Goal: Task Accomplishment & Management: Use online tool/utility

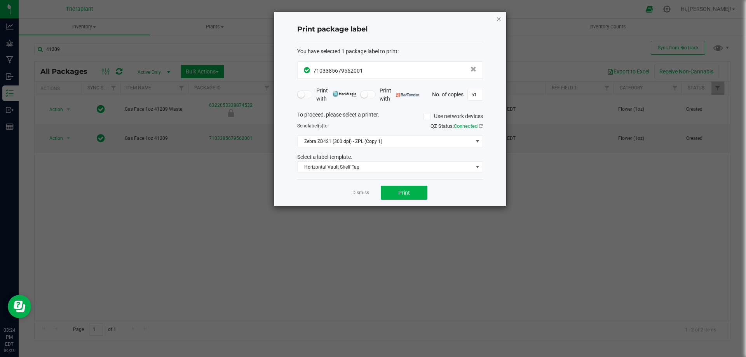
click at [499, 17] on icon "button" at bounding box center [498, 18] width 5 height 9
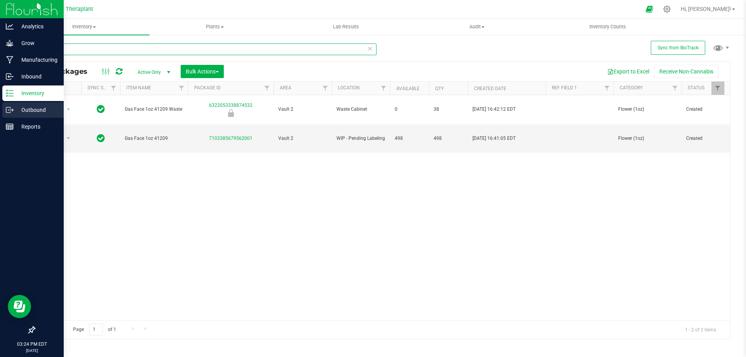
drag, startPoint x: 107, startPoint y: 50, endPoint x: 0, endPoint y: 105, distance: 120.7
click at [0, 105] on div "Analytics Grow Manufacturing Inbound Inventory Outbound Reports 03:24 PM EDT [D…" at bounding box center [373, 178] width 746 height 357
type input "41205"
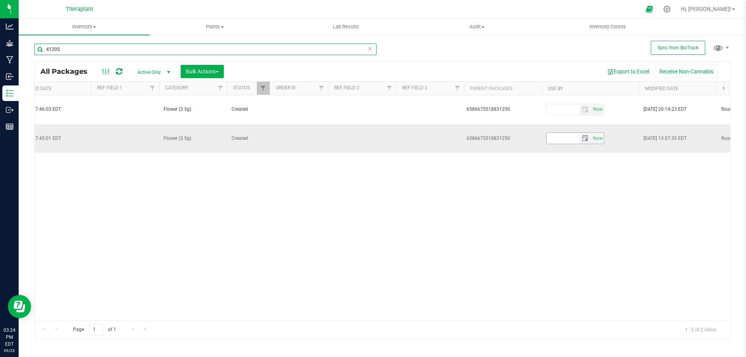
click at [586, 135] on span "select" at bounding box center [585, 138] width 6 height 6
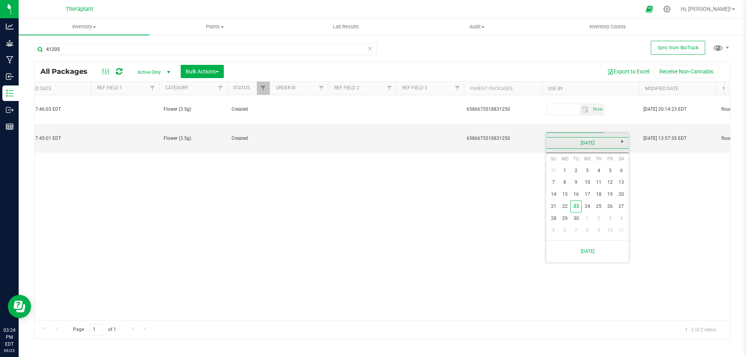
click at [588, 138] on link "[DATE]" at bounding box center [588, 143] width 84 height 12
click at [623, 138] on span "Next" at bounding box center [623, 141] width 6 height 6
click at [560, 211] on link "Sep" at bounding box center [558, 208] width 20 height 20
click at [610, 192] on link "18" at bounding box center [610, 195] width 11 height 12
type input "[DATE]"
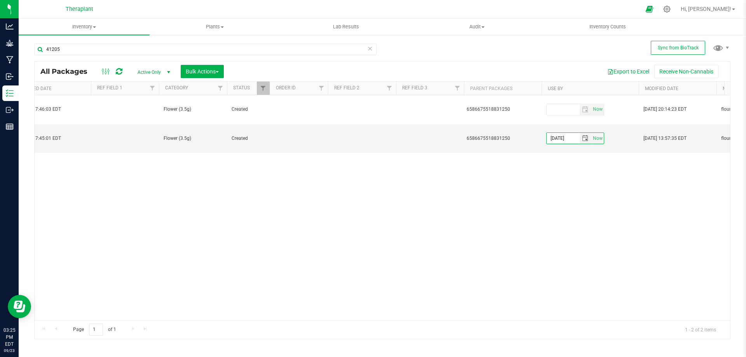
click at [322, 239] on div "Action Action Edit attributes Global inventory Locate package Package audit log…" at bounding box center [383, 207] width 696 height 225
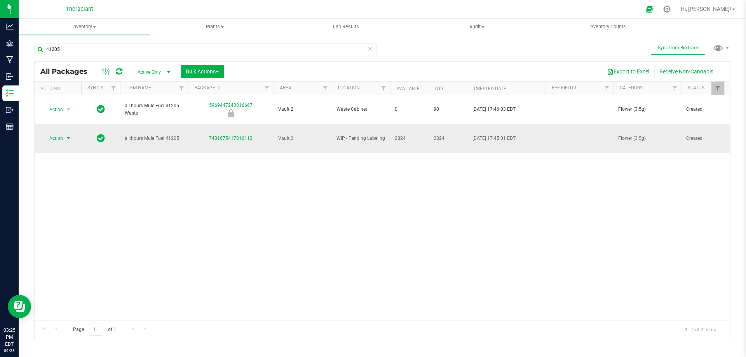
click at [59, 133] on span "Action" at bounding box center [52, 138] width 21 height 11
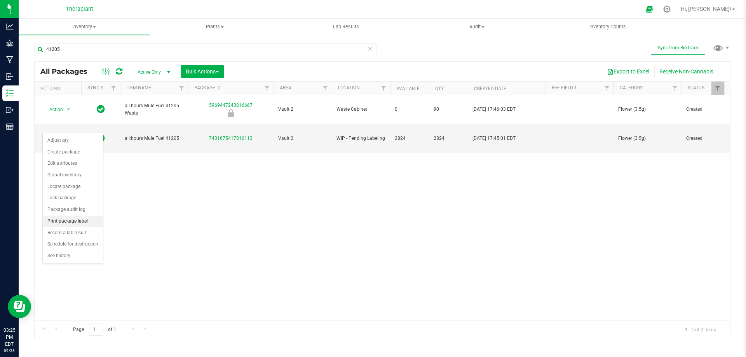
click at [76, 221] on li "Print package label" at bounding box center [73, 222] width 60 height 12
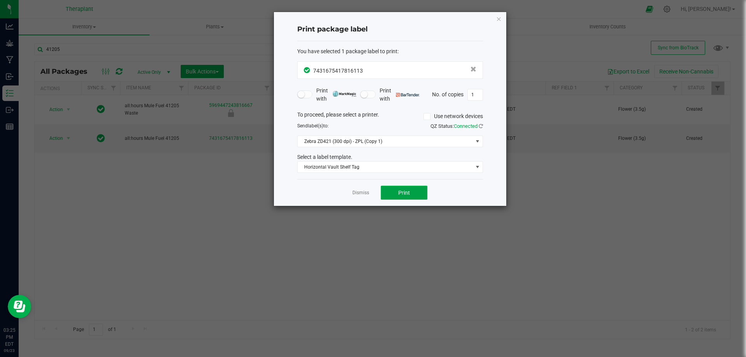
click at [409, 190] on button "Print" at bounding box center [404, 193] width 47 height 14
click at [476, 92] on input "1" at bounding box center [475, 94] width 15 height 11
type input "285"
click at [404, 189] on button "Print" at bounding box center [404, 193] width 47 height 14
click at [529, 185] on ngb-modal-window "Print package label You have selected 1 package label to print : 74316754178161…" at bounding box center [376, 178] width 752 height 357
